Goal: Task Accomplishment & Management: Manage account settings

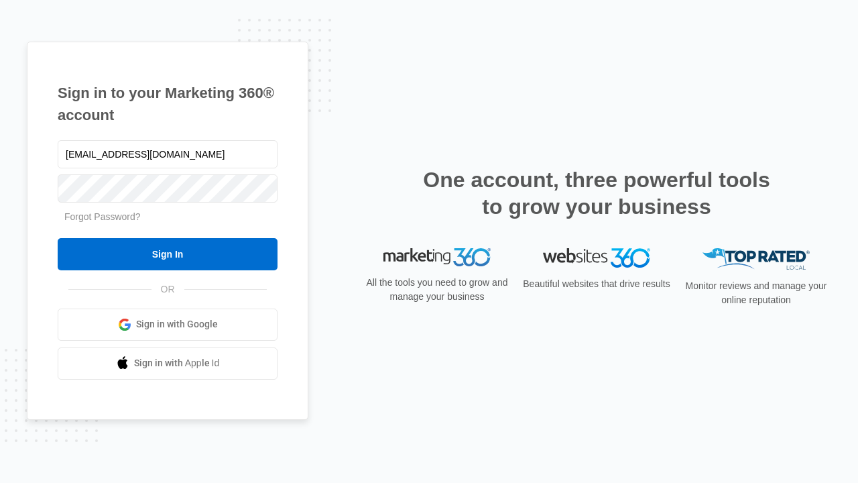
type input "dankie614@gmail.com"
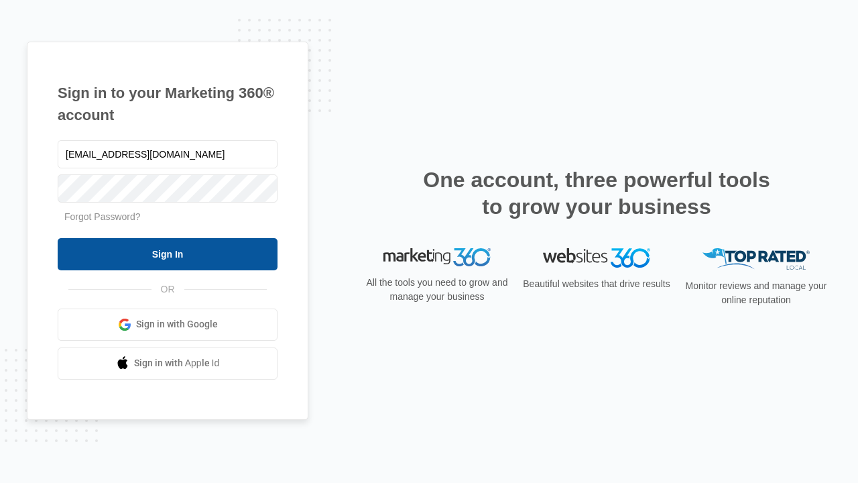
click at [168, 253] on input "Sign In" at bounding box center [168, 254] width 220 height 32
